Goal: Navigation & Orientation: Find specific page/section

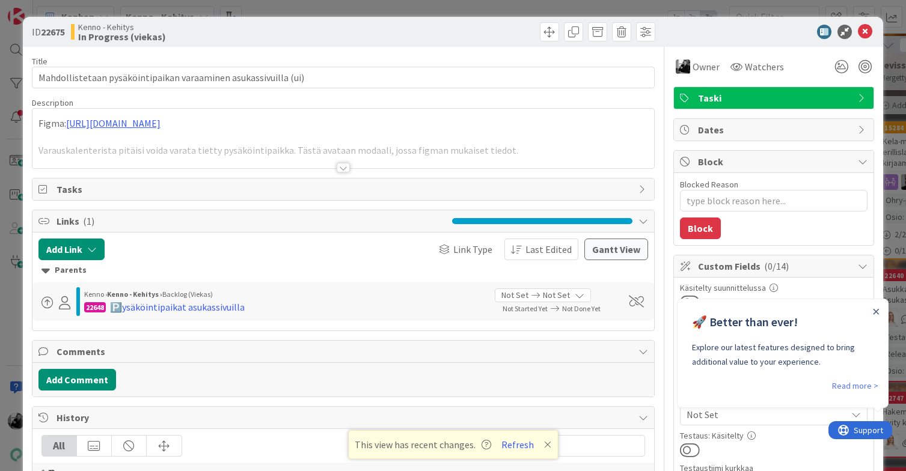
type textarea "x"
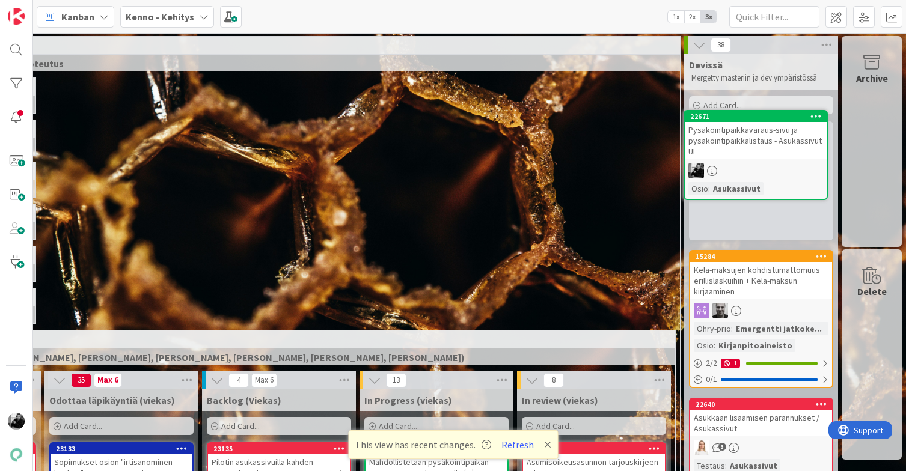
scroll to position [0, 189]
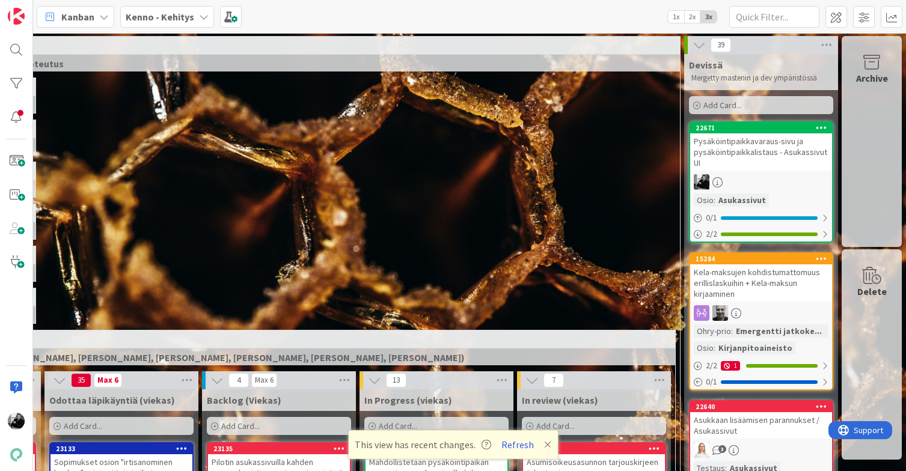
click at [733, 153] on div "Pysäköintipaikkavaraus-sivu ja pysäköintipaikkalistaus - Asukassivut UI" at bounding box center [761, 151] width 142 height 37
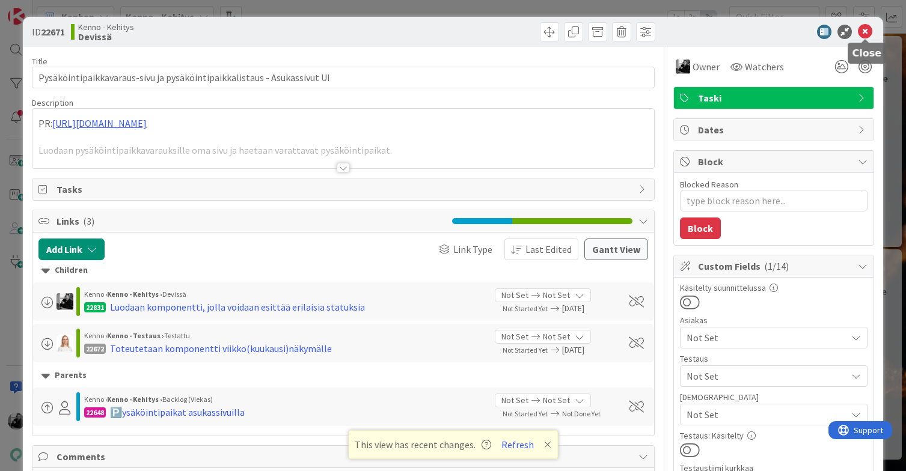
click at [864, 30] on icon at bounding box center [865, 32] width 14 height 14
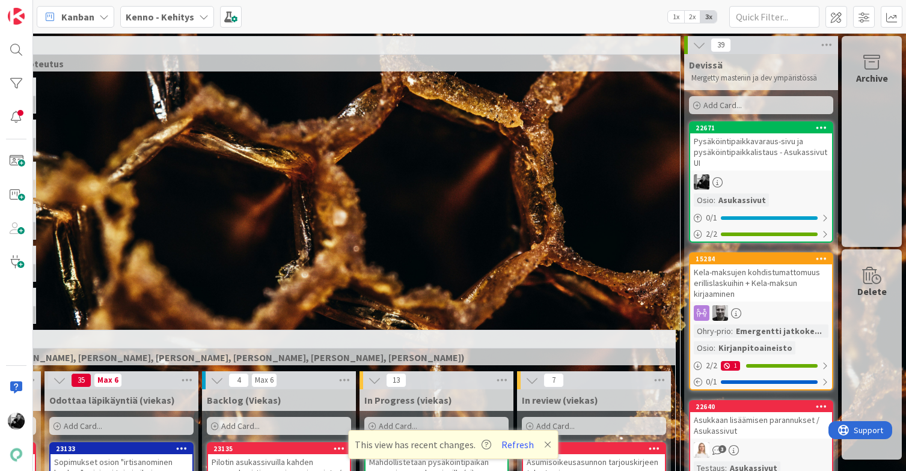
click at [738, 145] on div "Pysäköintipaikkavaraus-sivu ja pysäköintipaikkalistaus - Asukassivut UI" at bounding box center [761, 151] width 142 height 37
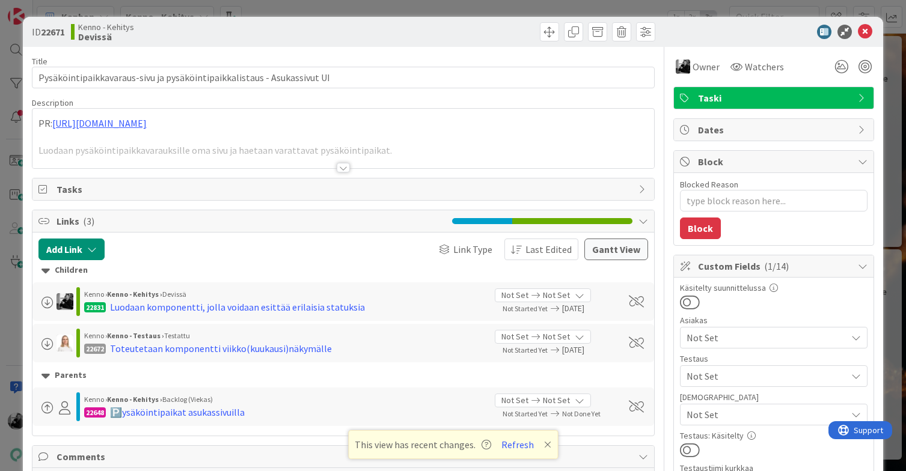
type textarea "x"
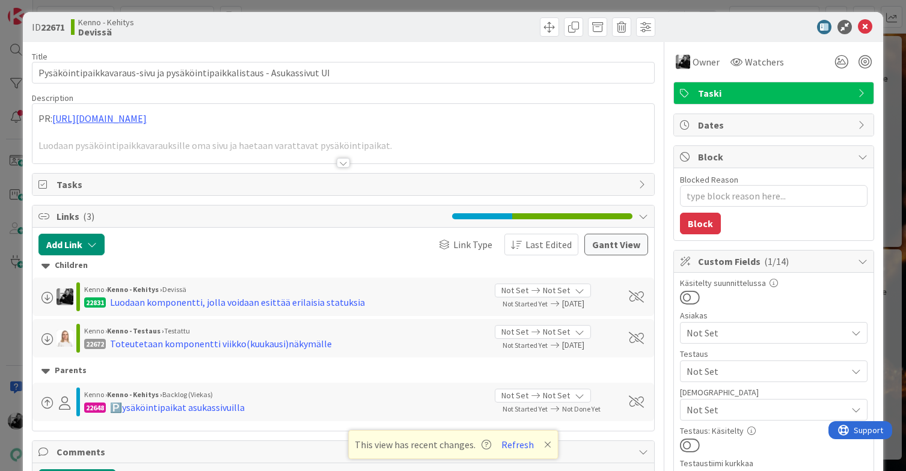
scroll to position [8, 0]
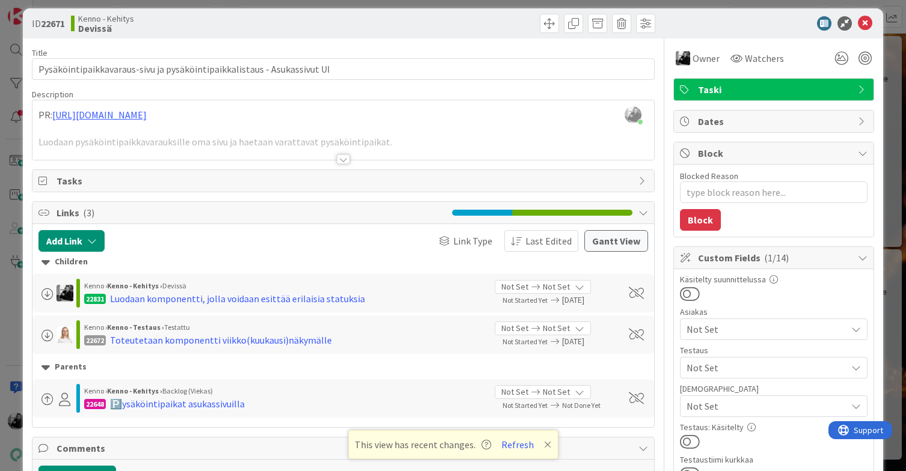
click at [346, 160] on div at bounding box center [343, 159] width 13 height 10
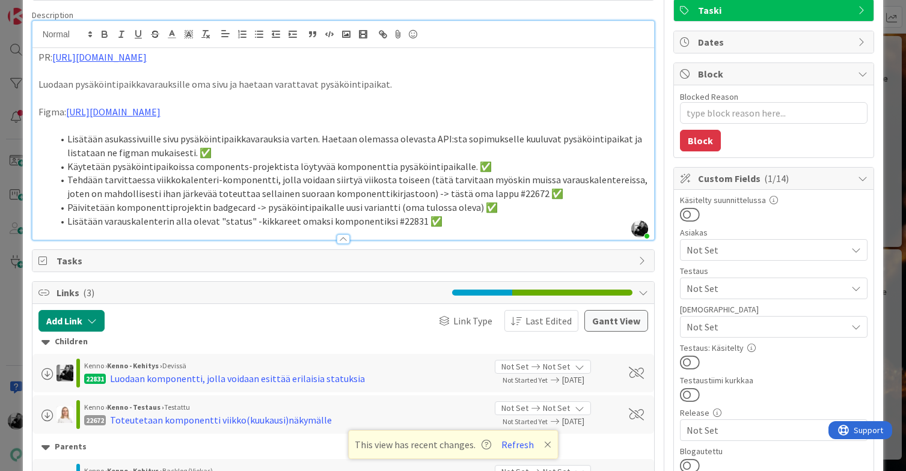
scroll to position [0, 0]
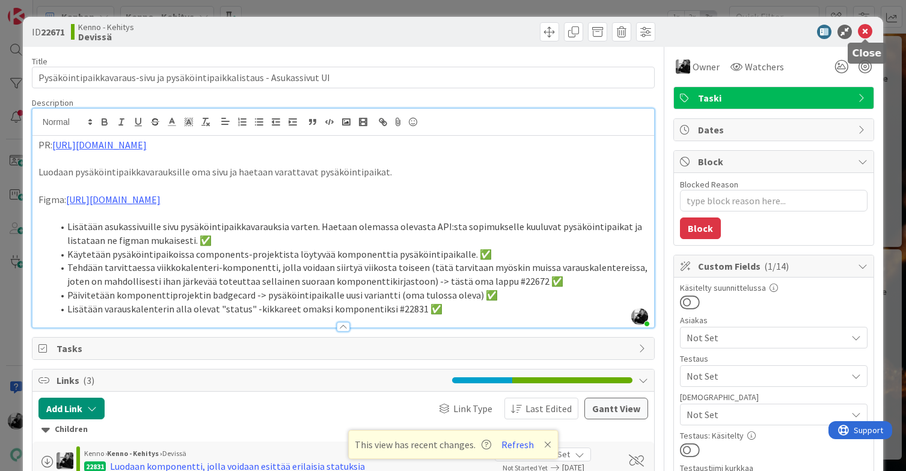
click at [865, 31] on icon at bounding box center [865, 32] width 14 height 14
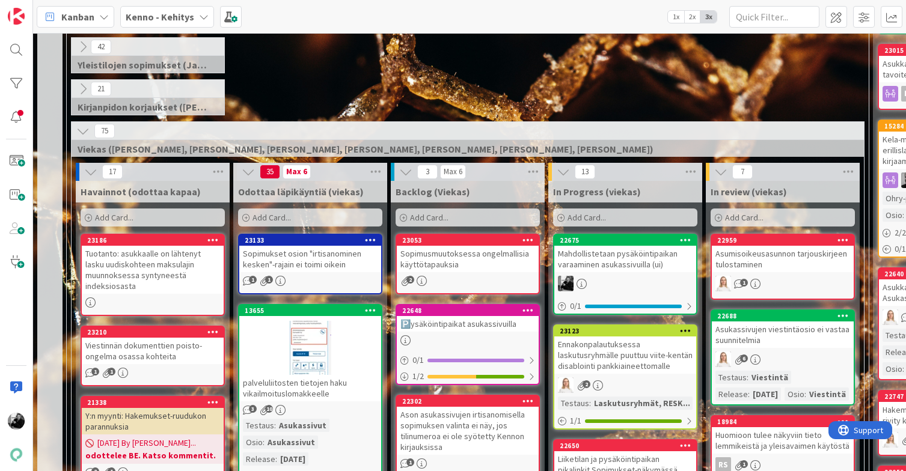
scroll to position [244, 0]
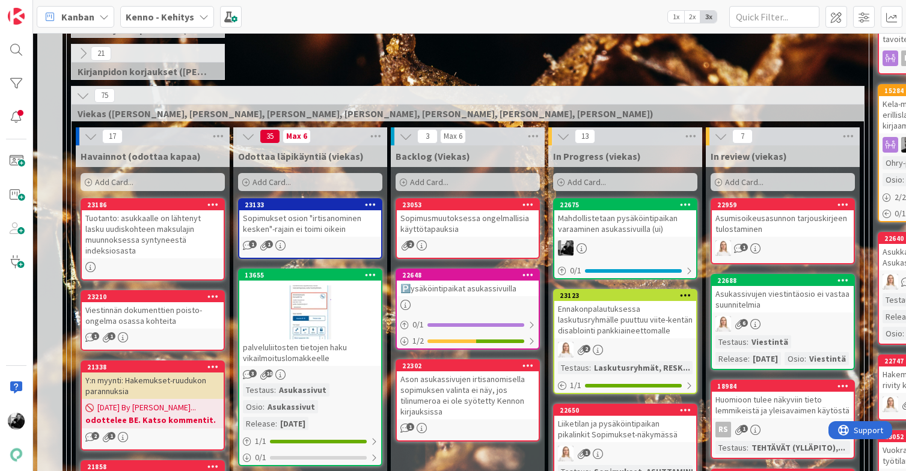
click at [608, 233] on div "Mahdollistetaan pysäköintipaikan varaaminen asukassivuilla (ui)" at bounding box center [625, 223] width 142 height 26
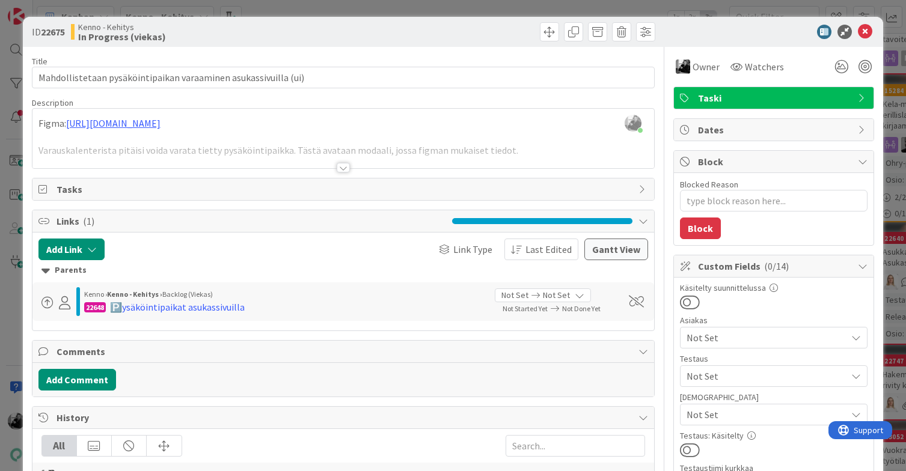
type textarea "x"
